Goal: Browse casually: Explore the website without a specific task or goal

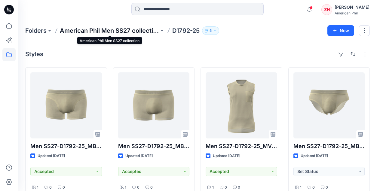
click at [130, 30] on p "American Phil Men SS27 collection" at bounding box center [109, 30] width 99 height 8
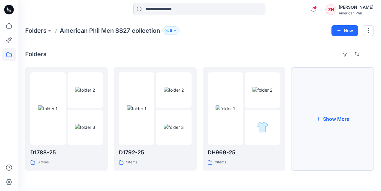
click at [343, 101] on button "Show More" at bounding box center [333, 118] width 83 height 103
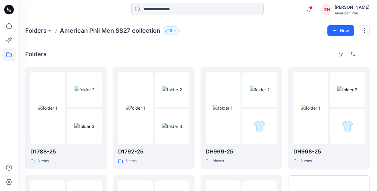
scroll to position [103, 0]
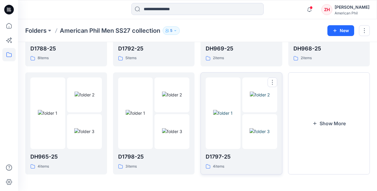
click at [229, 116] on img at bounding box center [223, 113] width 20 height 6
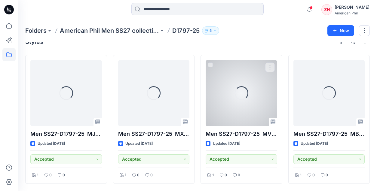
scroll to position [12, 0]
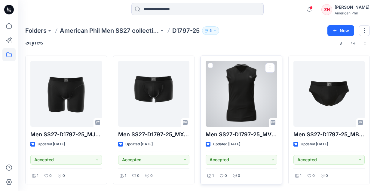
click at [240, 81] on div at bounding box center [242, 94] width 72 height 66
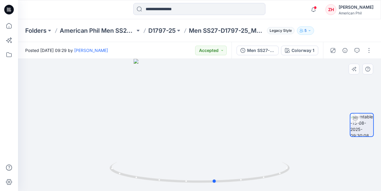
drag, startPoint x: 257, startPoint y: 103, endPoint x: 126, endPoint y: 85, distance: 132.3
click at [92, 90] on div at bounding box center [199, 125] width 363 height 132
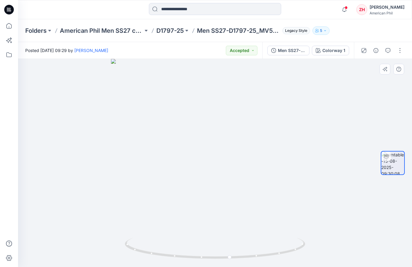
click at [225, 160] on div at bounding box center [215, 163] width 394 height 208
drag, startPoint x: 257, startPoint y: 115, endPoint x: 244, endPoint y: 191, distance: 77.2
click at [244, 191] on img at bounding box center [195, 143] width 486 height 248
